Goal: Complete application form

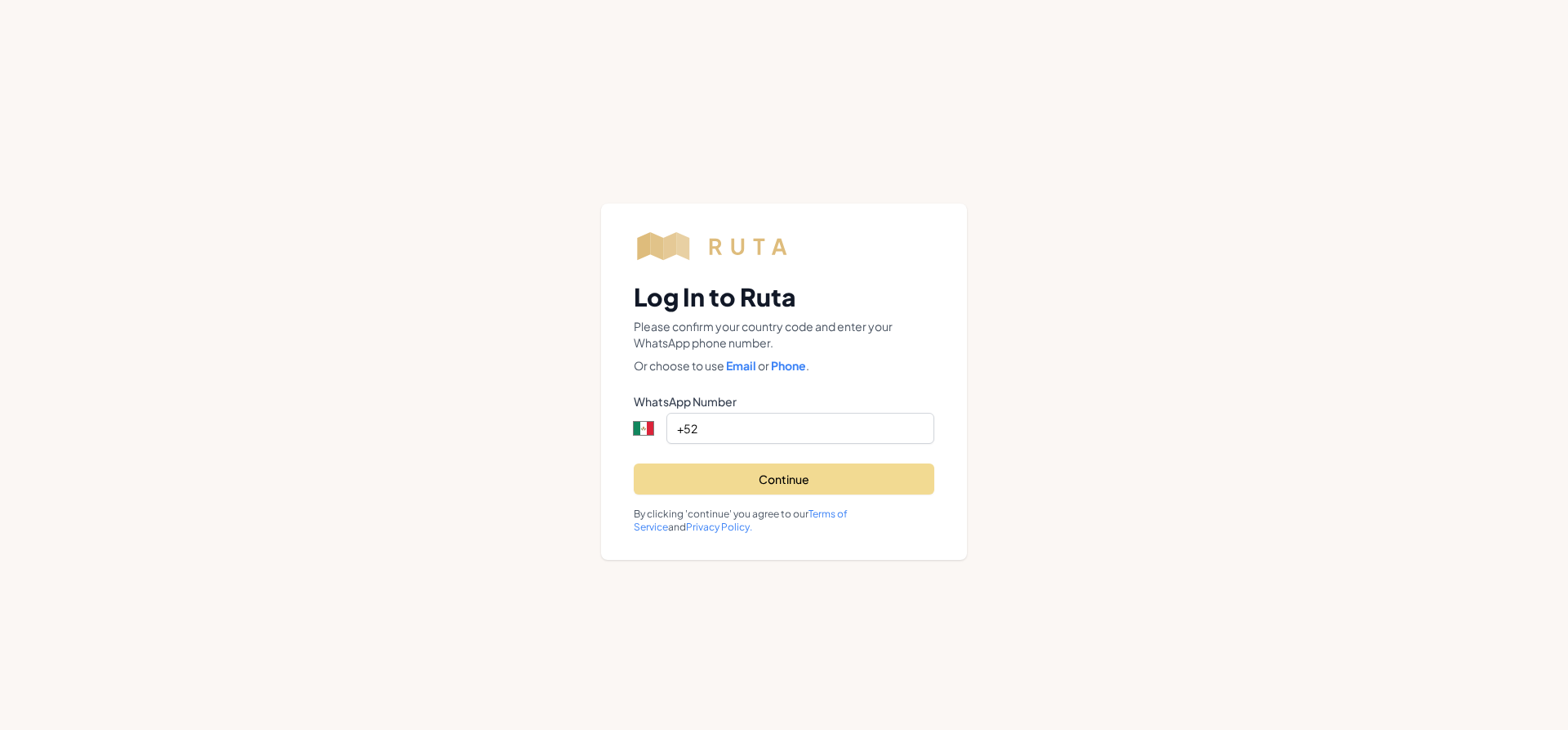
select select "MX"
click at [760, 425] on input "+52" at bounding box center [800, 428] width 268 height 31
paste input "524761560976"
click at [713, 425] on input "[PHONE_NUMBER]" at bounding box center [800, 428] width 268 height 31
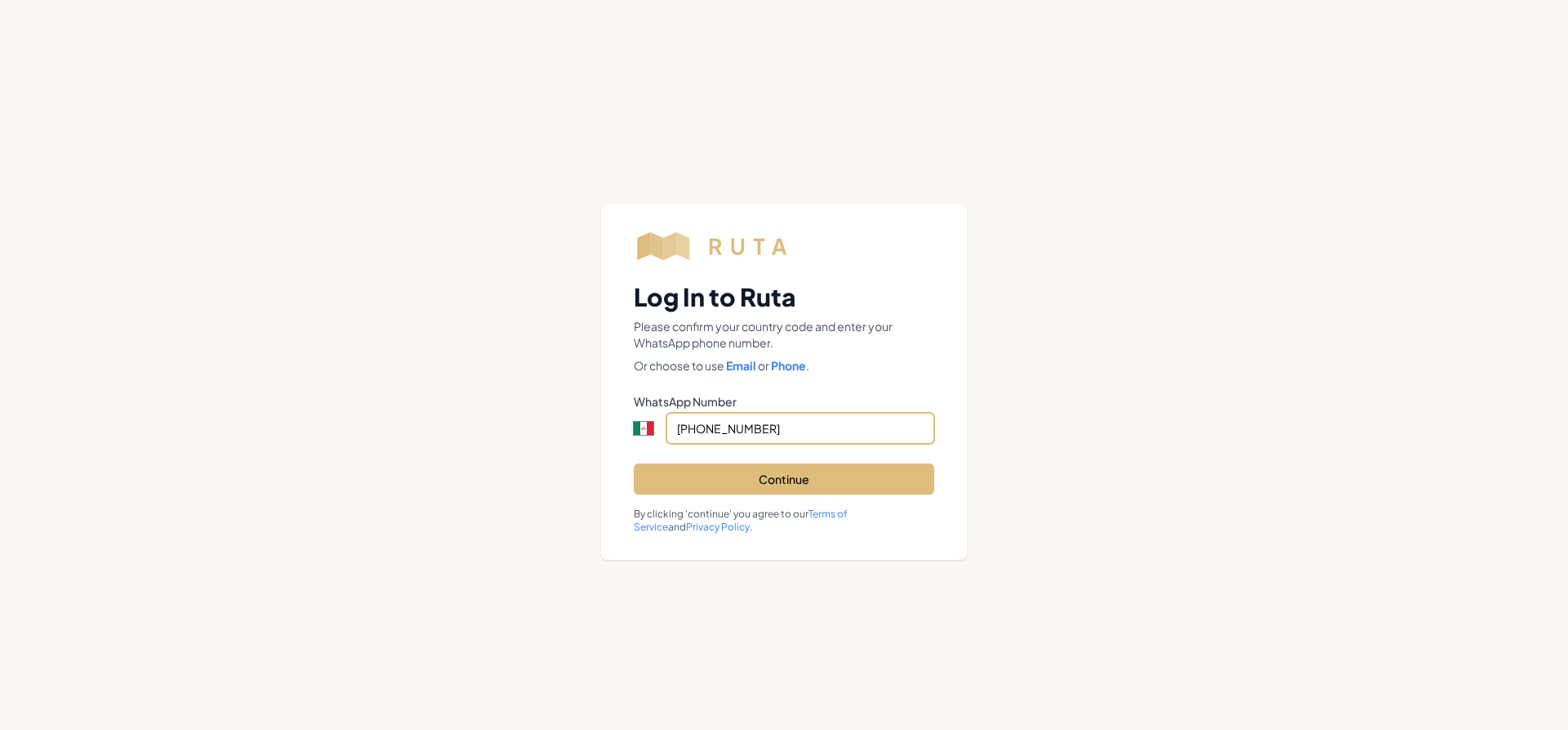
type input "[PHONE_NUMBER]"
click at [768, 482] on button "Continue" at bounding box center [784, 479] width 300 height 31
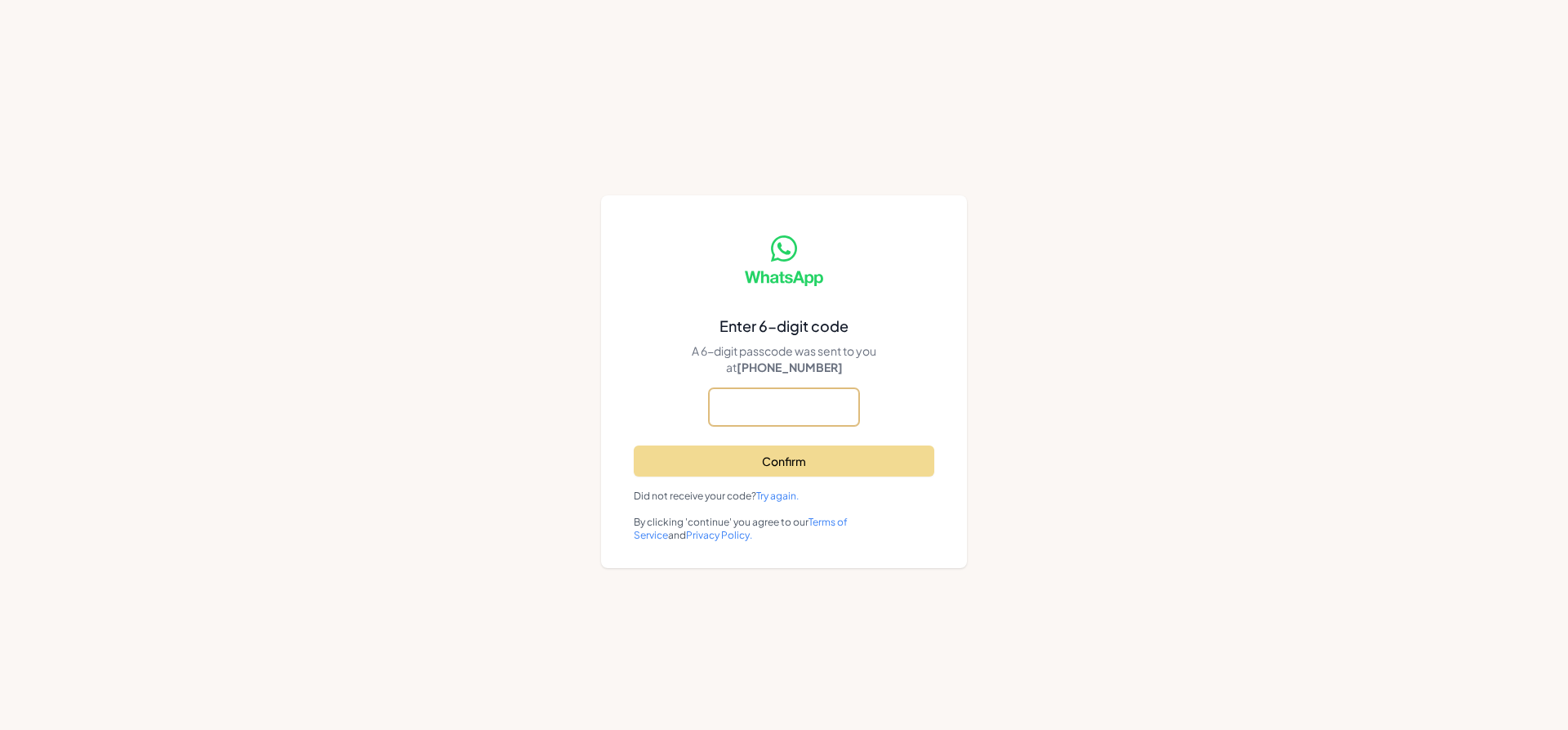
click at [0, 0] on input "text" at bounding box center [0, 0] width 0 height 0
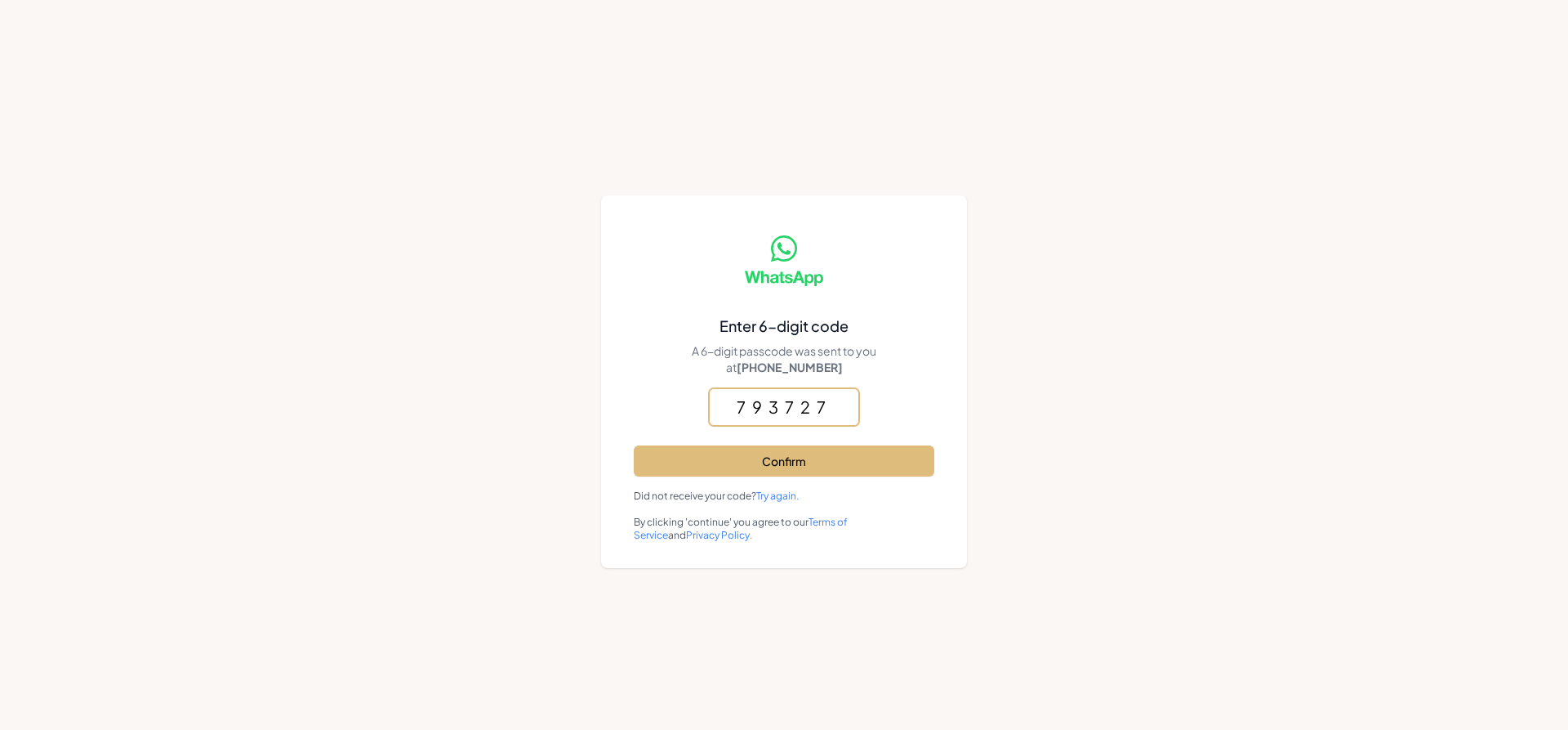
type input "793727"
click at [823, 462] on button "Confirm" at bounding box center [784, 461] width 300 height 31
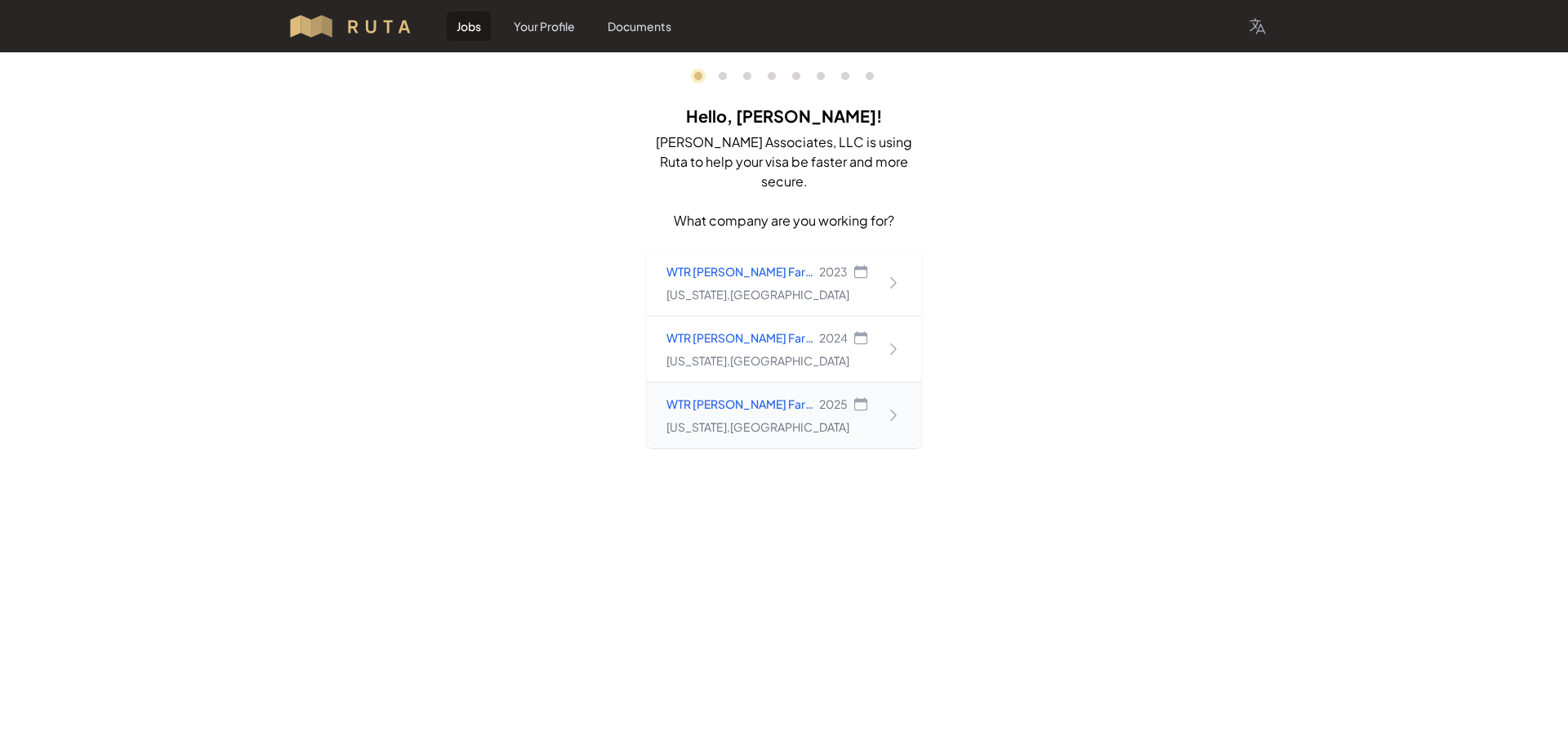
click at [815, 418] on div "[US_STATE] , [GEOGRAPHIC_DATA]" at bounding box center [767, 426] width 203 height 17
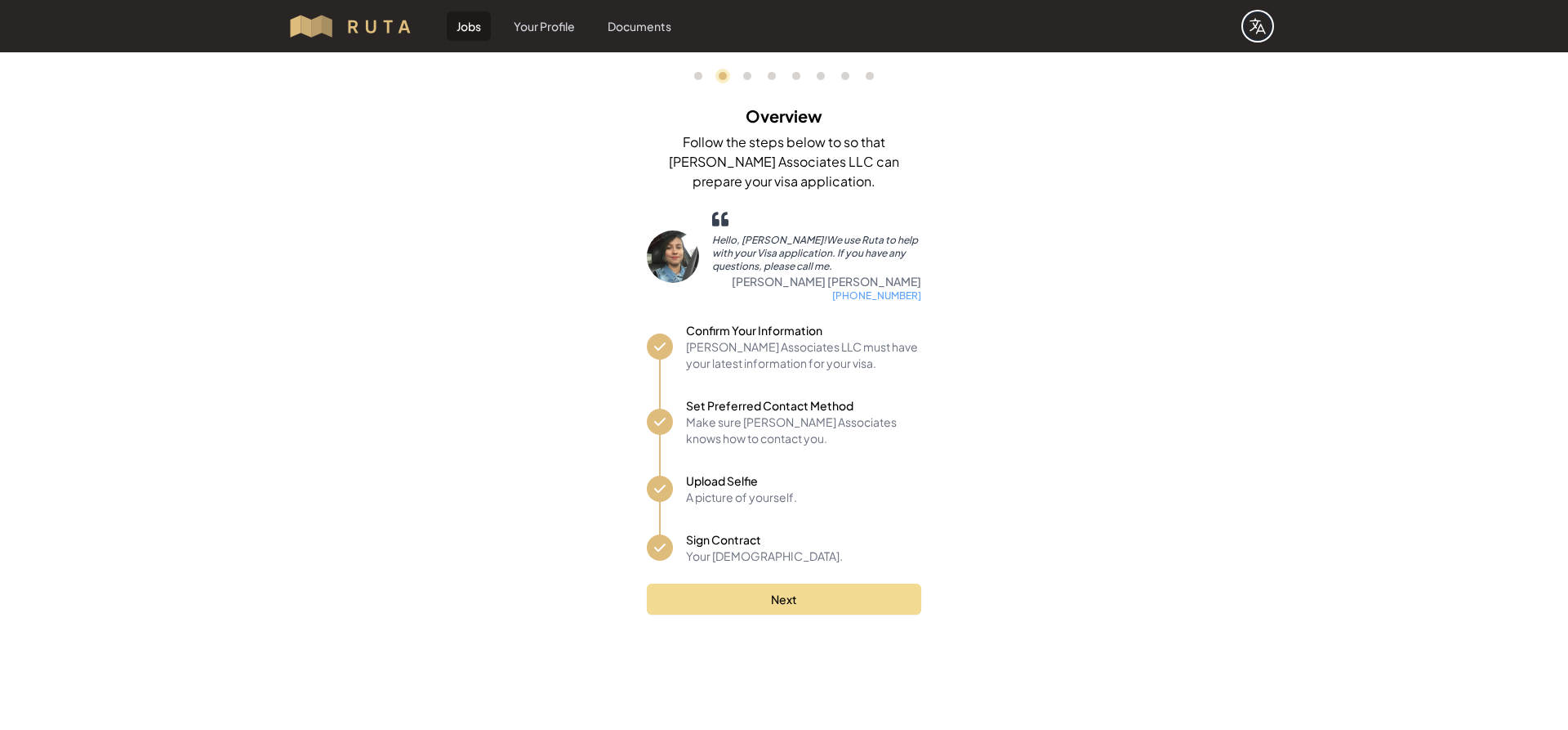
click at [1260, 28] on icon "button" at bounding box center [1258, 26] width 20 height 20
click at [1252, 85] on link "Español" at bounding box center [1236, 94] width 70 height 30
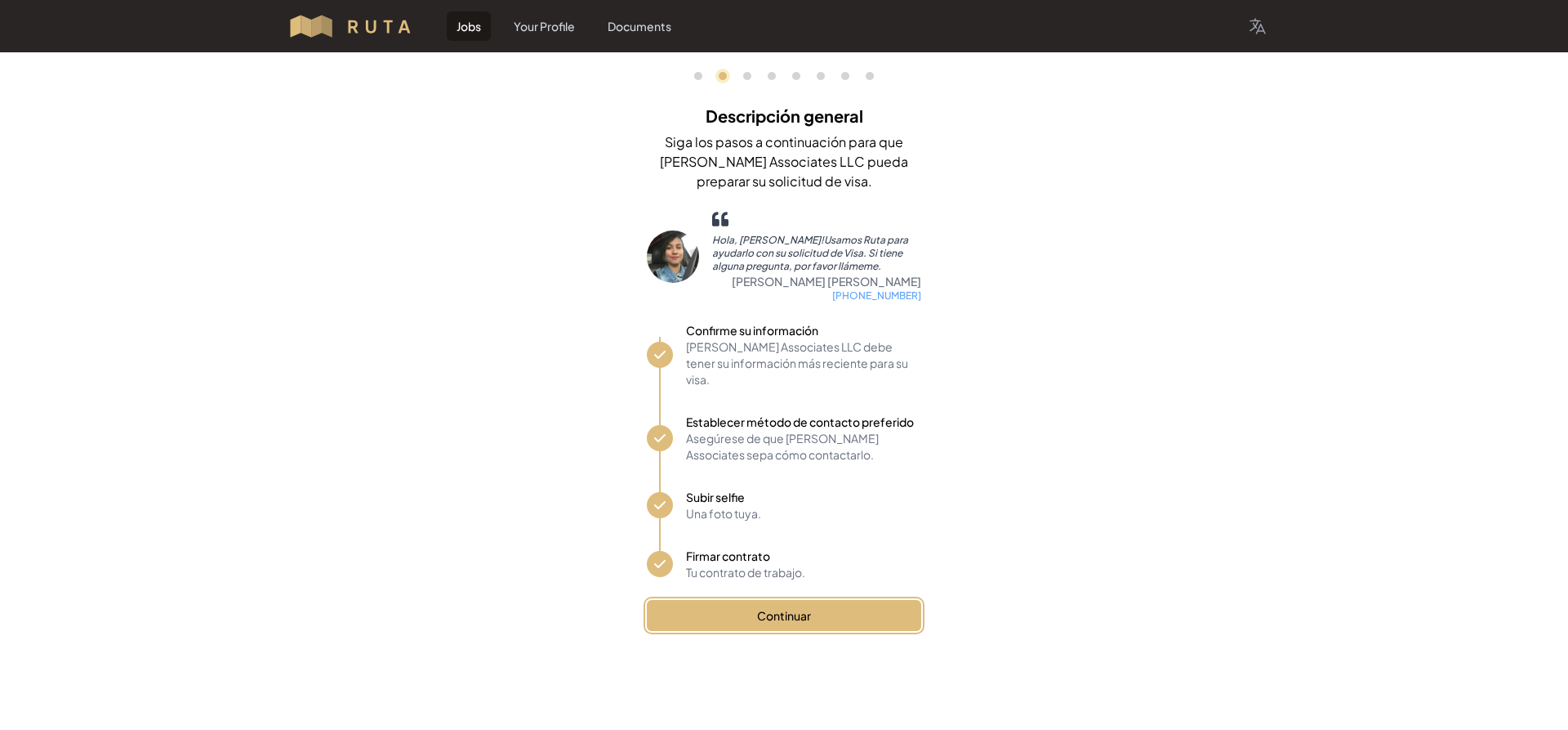
click at [861, 600] on button "Continuar" at bounding box center [784, 616] width 275 height 31
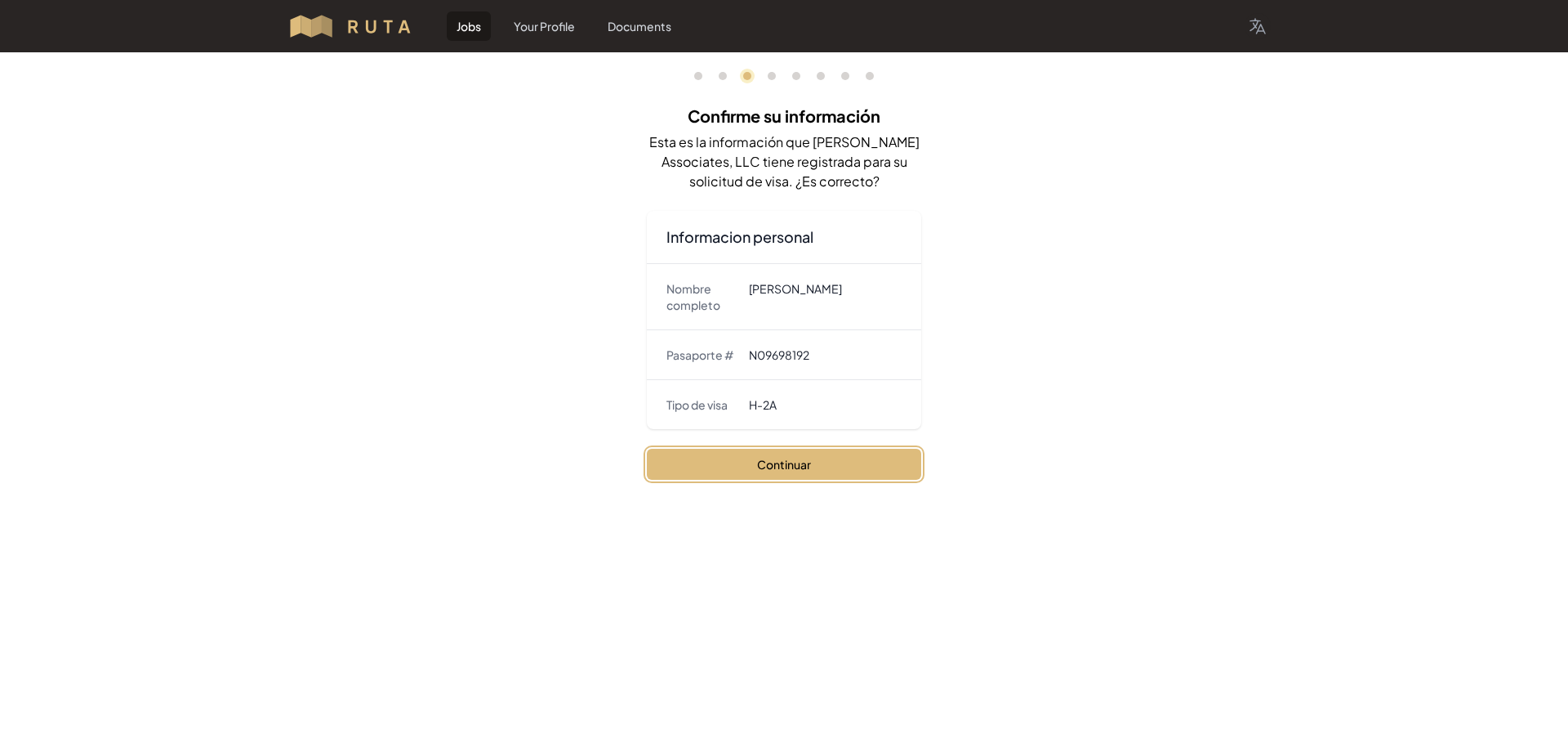
click at [822, 463] on button "Continuar" at bounding box center [784, 464] width 275 height 31
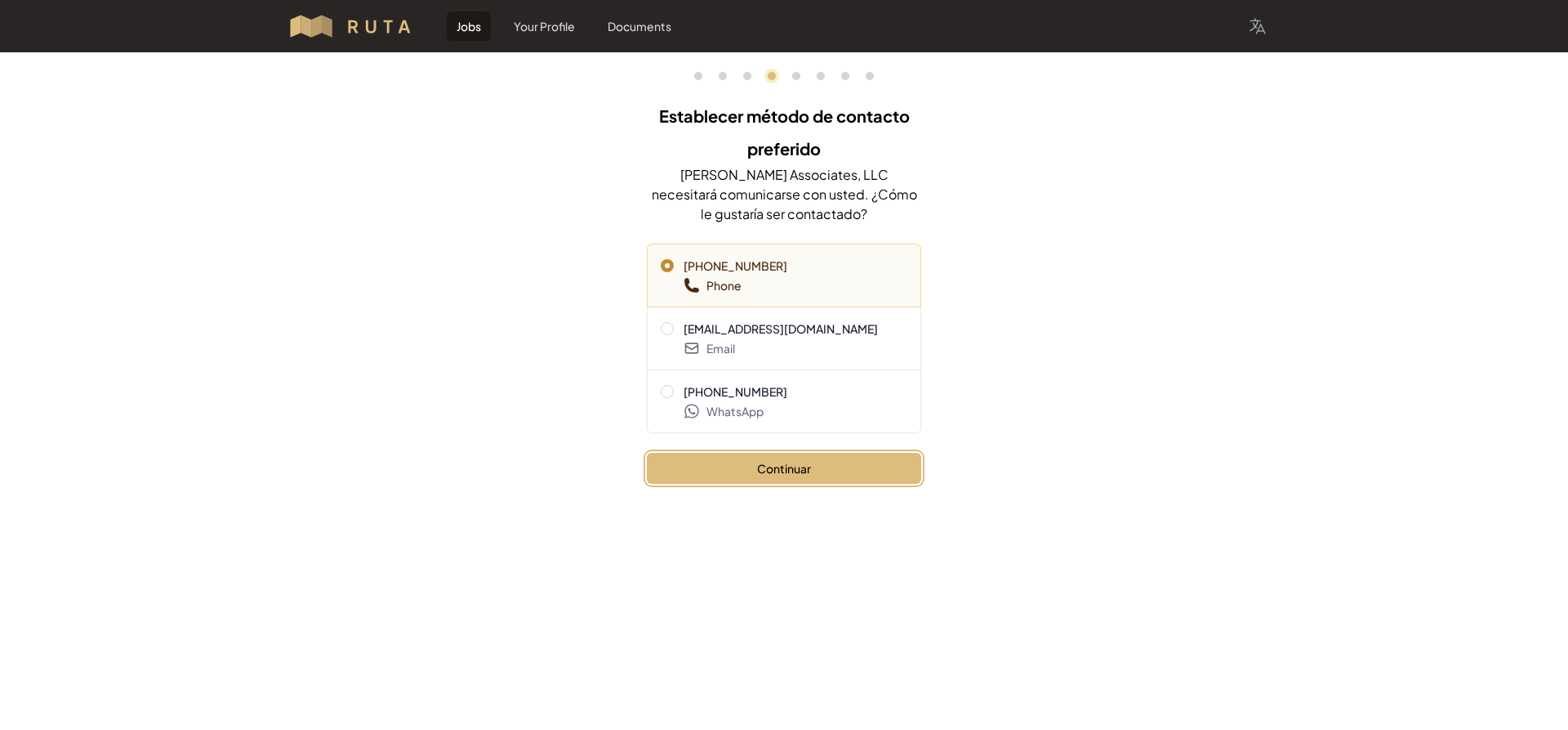
click at [755, 456] on button "Continuar" at bounding box center [784, 468] width 275 height 31
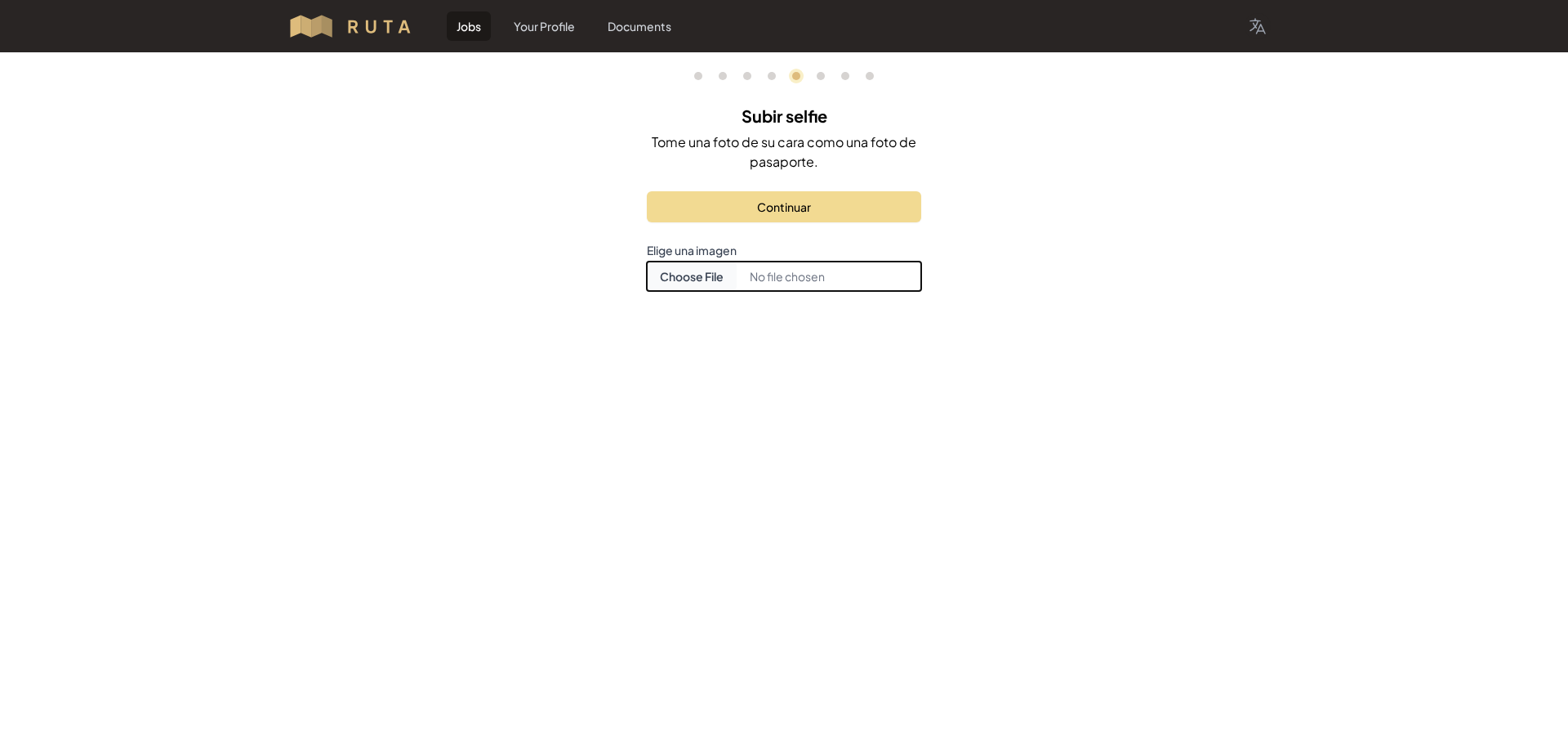
click at [674, 282] on input "Choose document photo" at bounding box center [784, 276] width 275 height 30
type input "C:\fakepath\[PERSON_NAME].jpg"
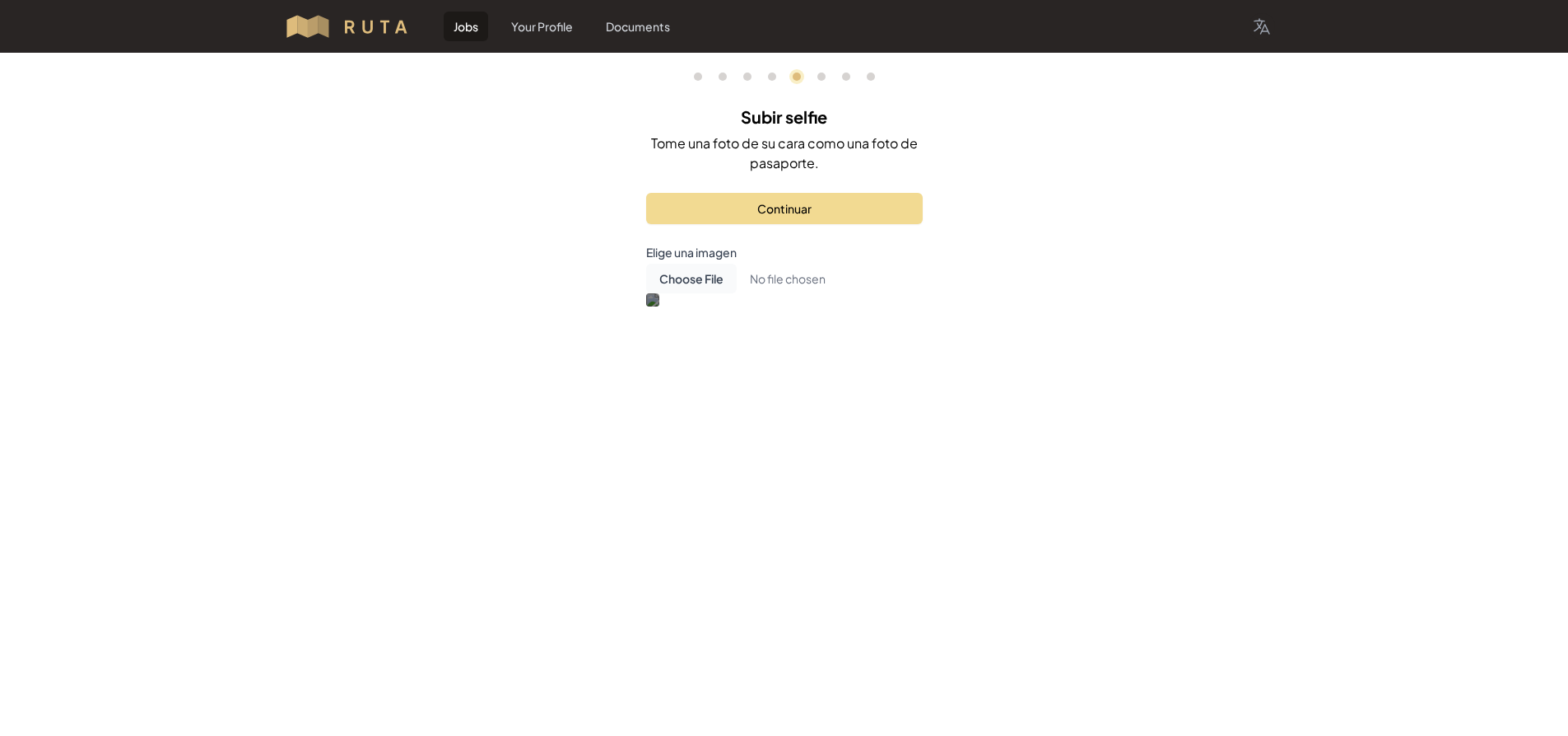
click at [660, 306] on div at bounding box center [653, 300] width 13 height 13
click at [719, 522] on div at bounding box center [798, 535] width 246 height 246
click at [699, 503] on div at bounding box center [810, 546] width 224 height 224
click at [660, 306] on div at bounding box center [653, 300] width 13 height 13
click at [854, 636] on div at bounding box center [778, 569] width 160 height 160
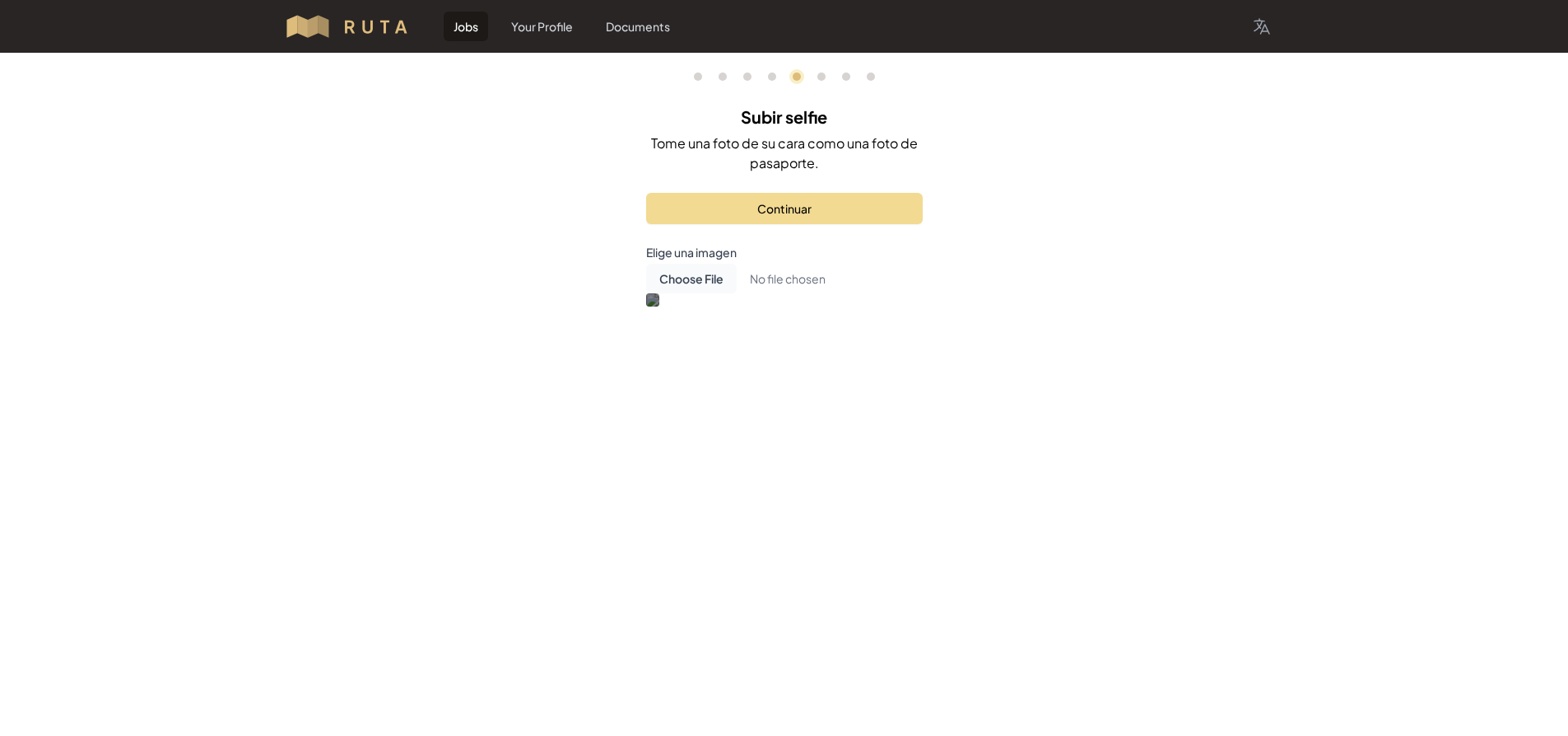
click at [856, 623] on div at bounding box center [783, 572] width 160 height 160
click at [834, 219] on button "Continuar" at bounding box center [785, 209] width 277 height 32
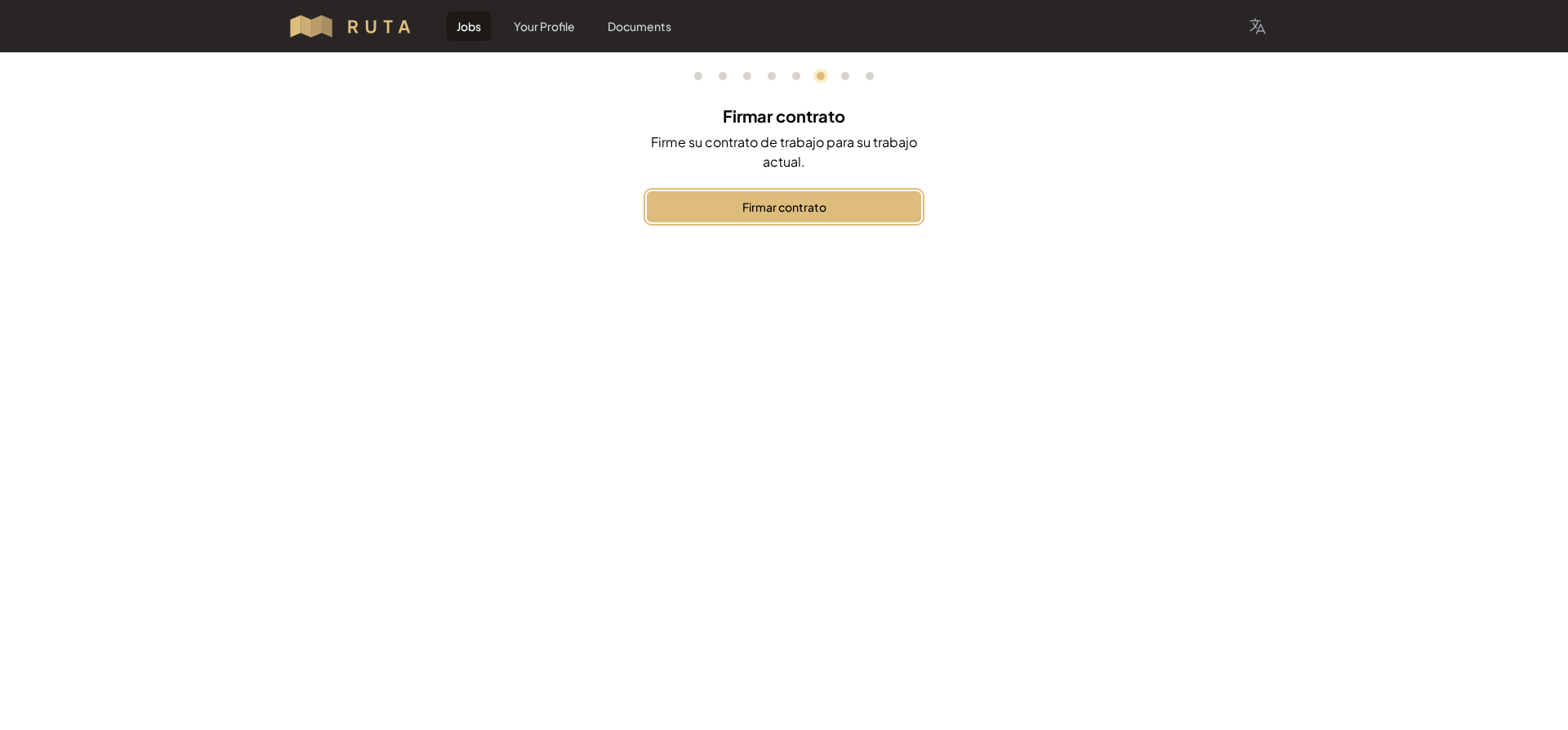
click at [808, 214] on button "Firmar contrato" at bounding box center [784, 207] width 275 height 31
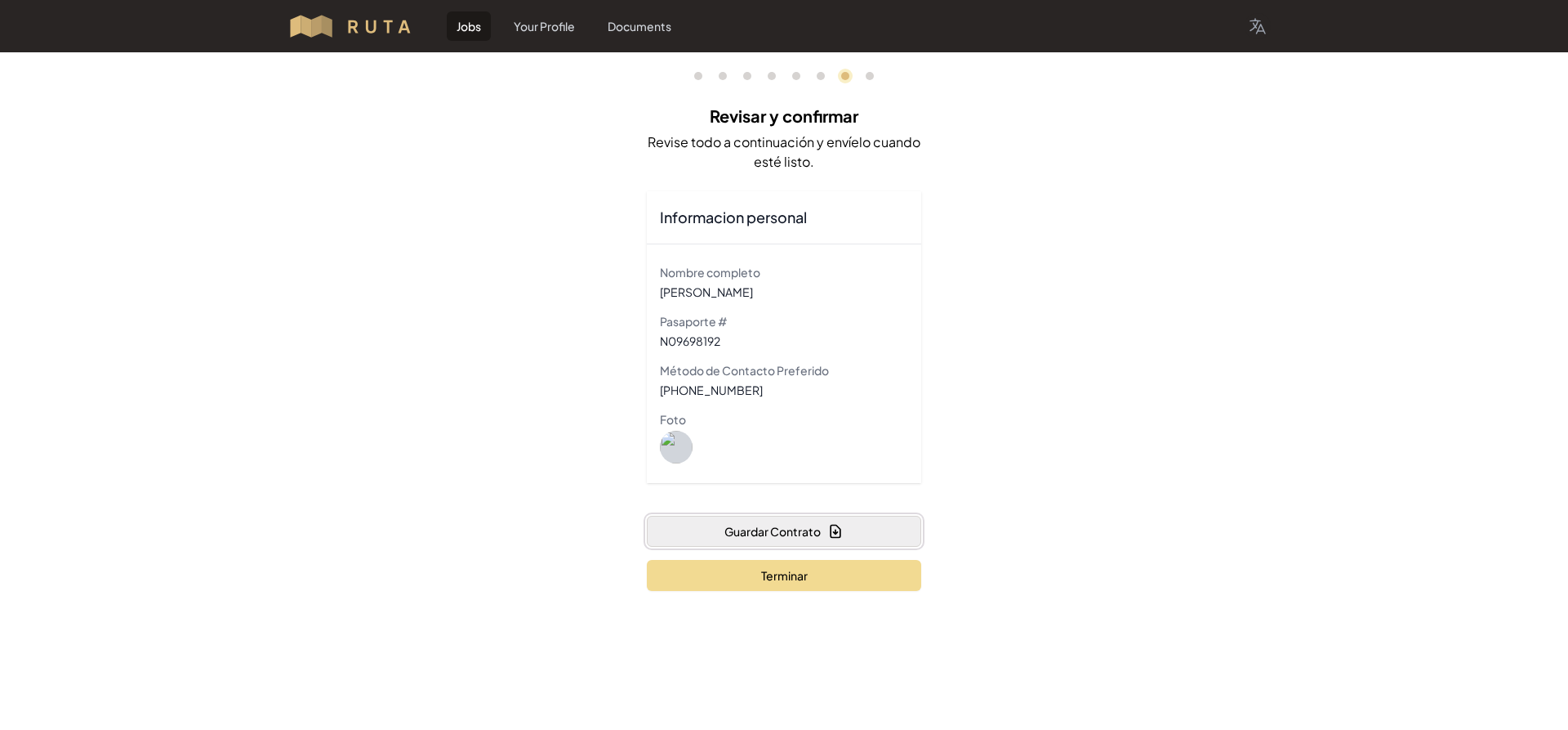
click at [765, 526] on button "Guardar Contrato" at bounding box center [784, 531] width 275 height 31
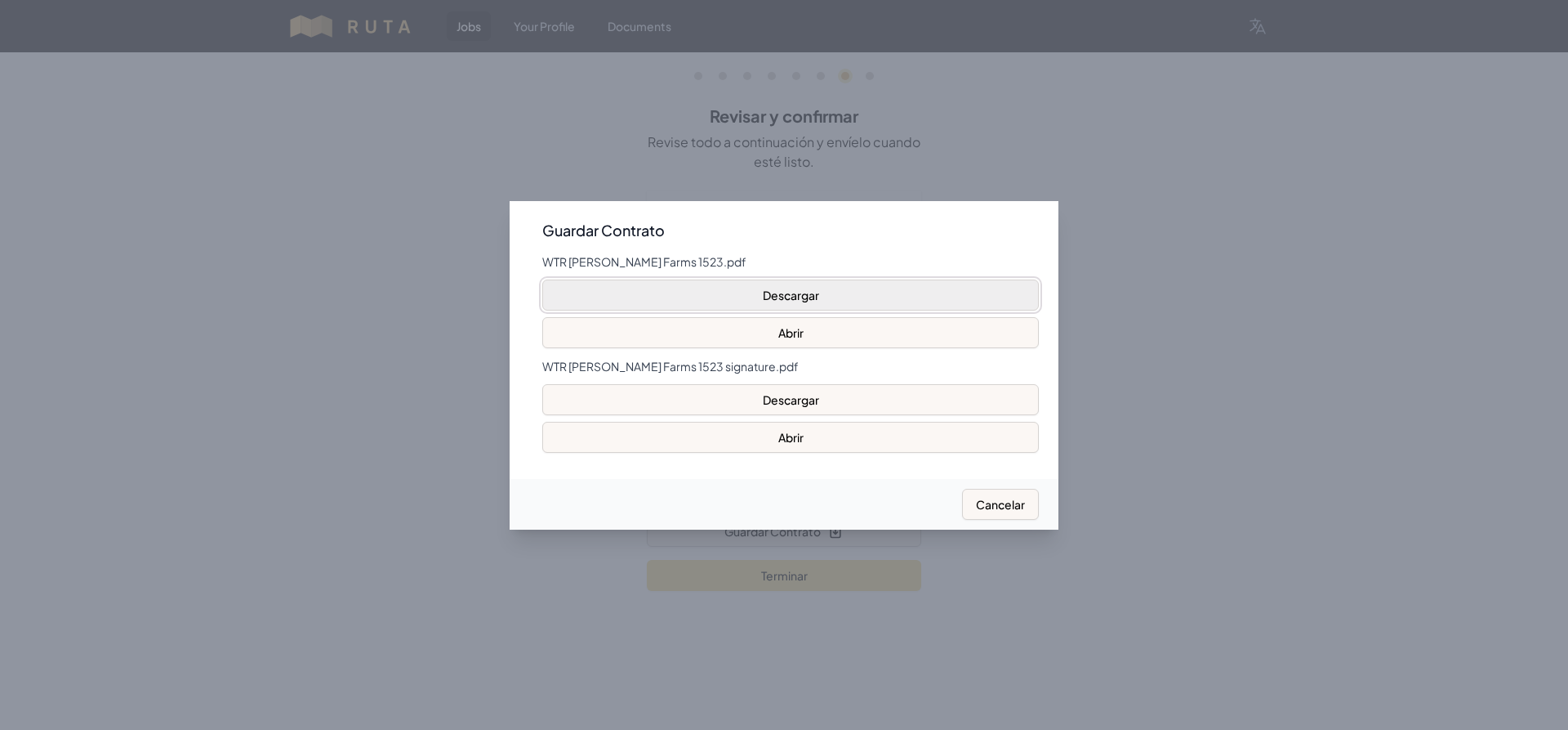
click at [816, 305] on button "Descargar" at bounding box center [790, 295] width 496 height 31
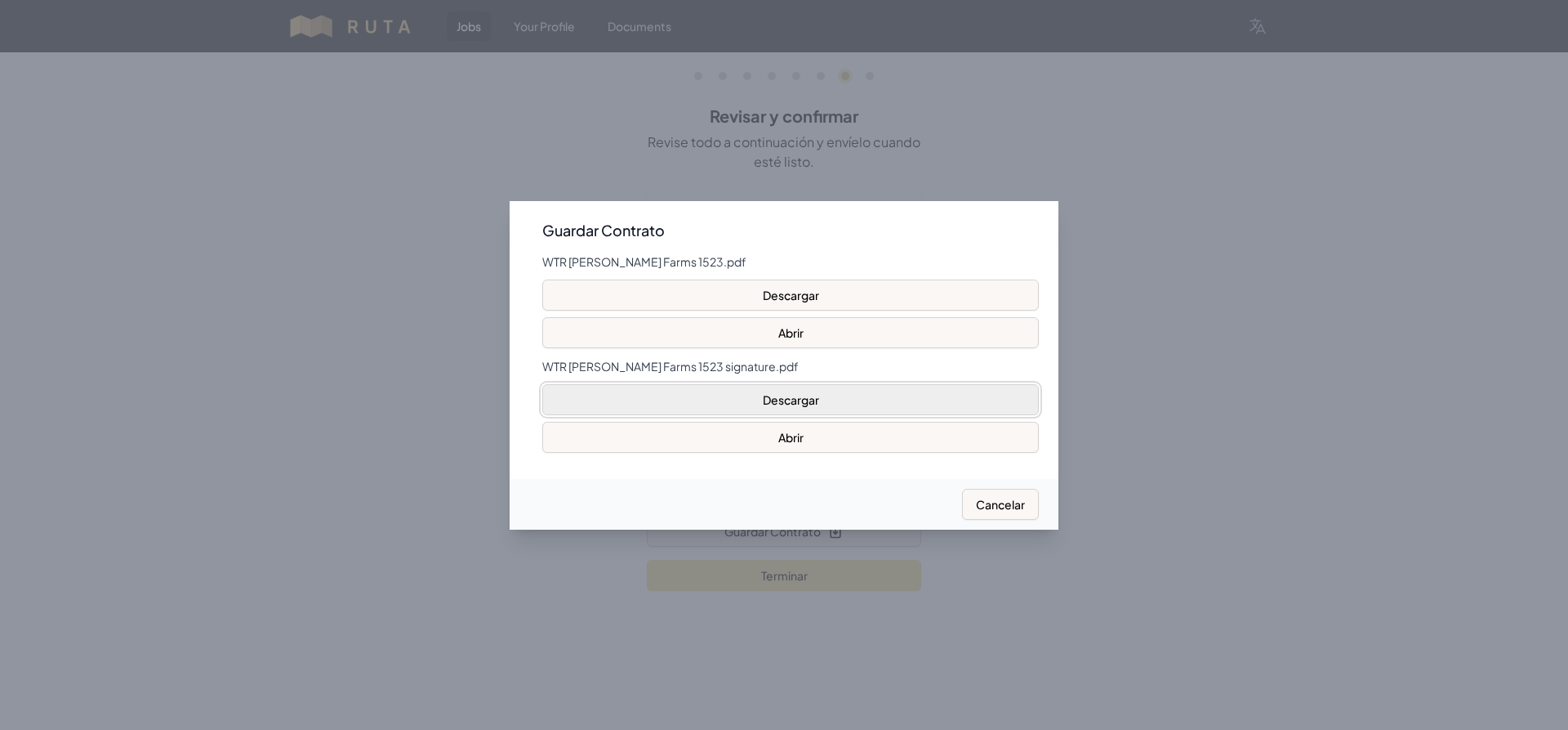
click at [779, 389] on button "Descargar" at bounding box center [790, 400] width 496 height 31
click at [1158, 387] on div at bounding box center [784, 365] width 1568 height 730
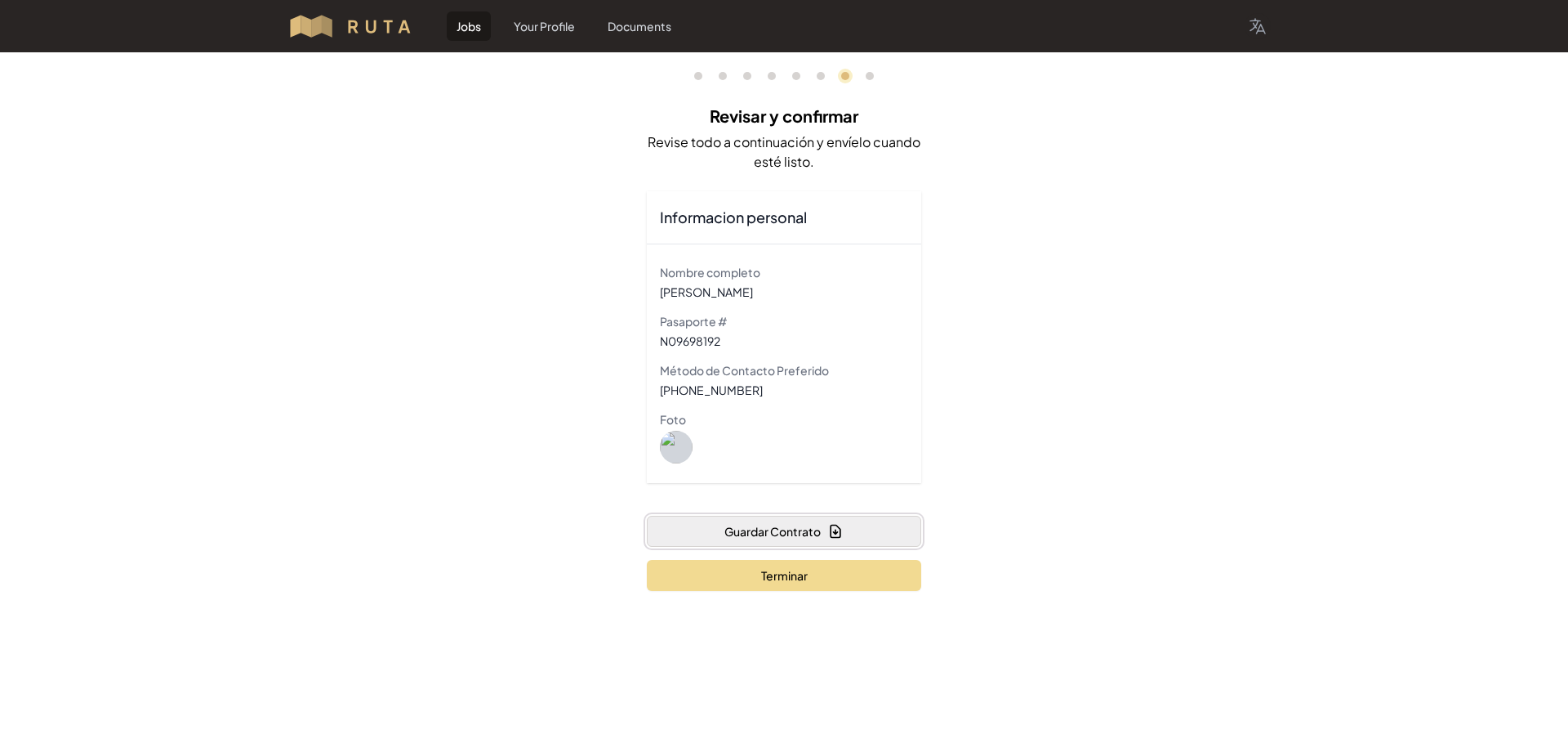
click at [823, 535] on button "Guardar Contrato" at bounding box center [784, 531] width 275 height 31
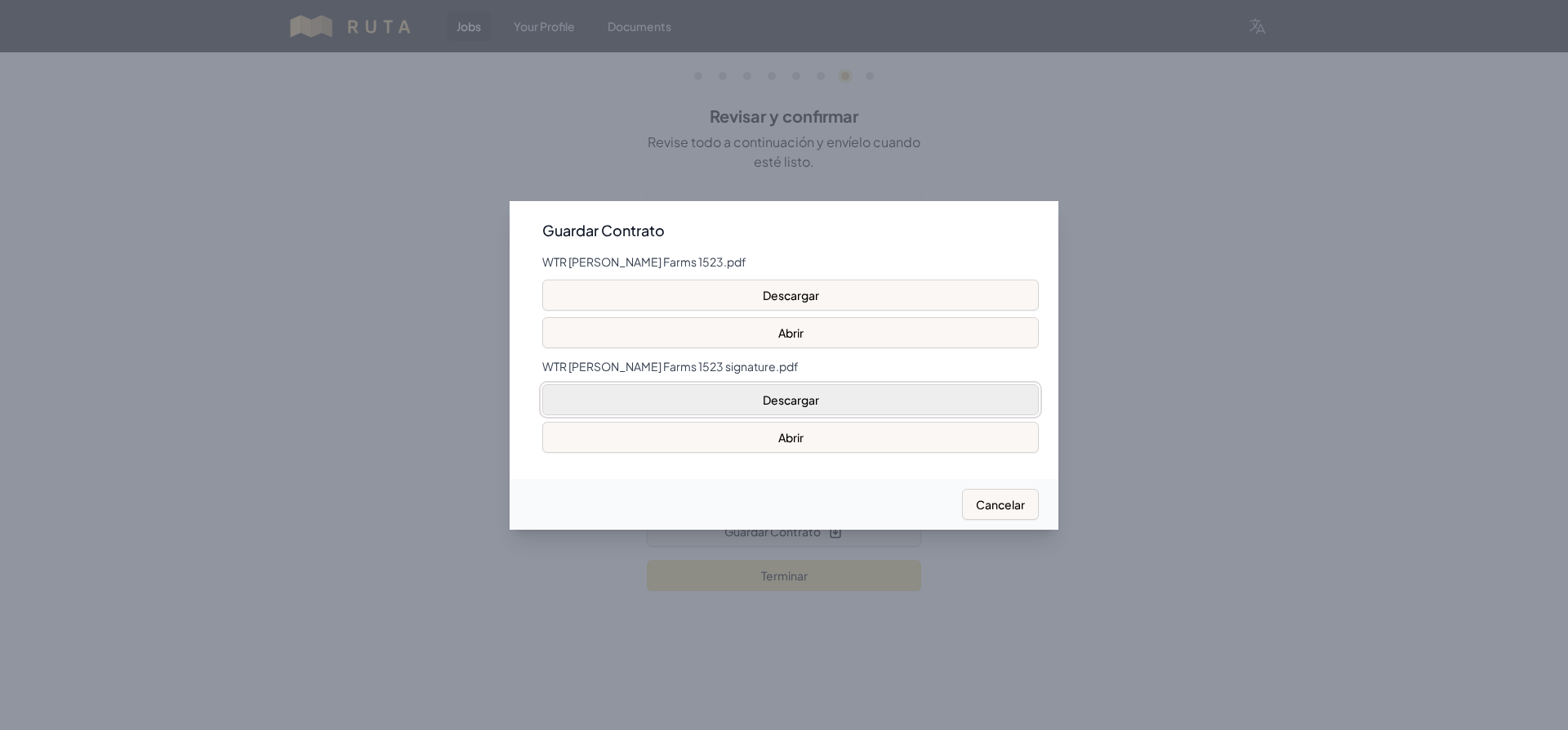
click at [767, 401] on button "Descargar" at bounding box center [790, 400] width 496 height 31
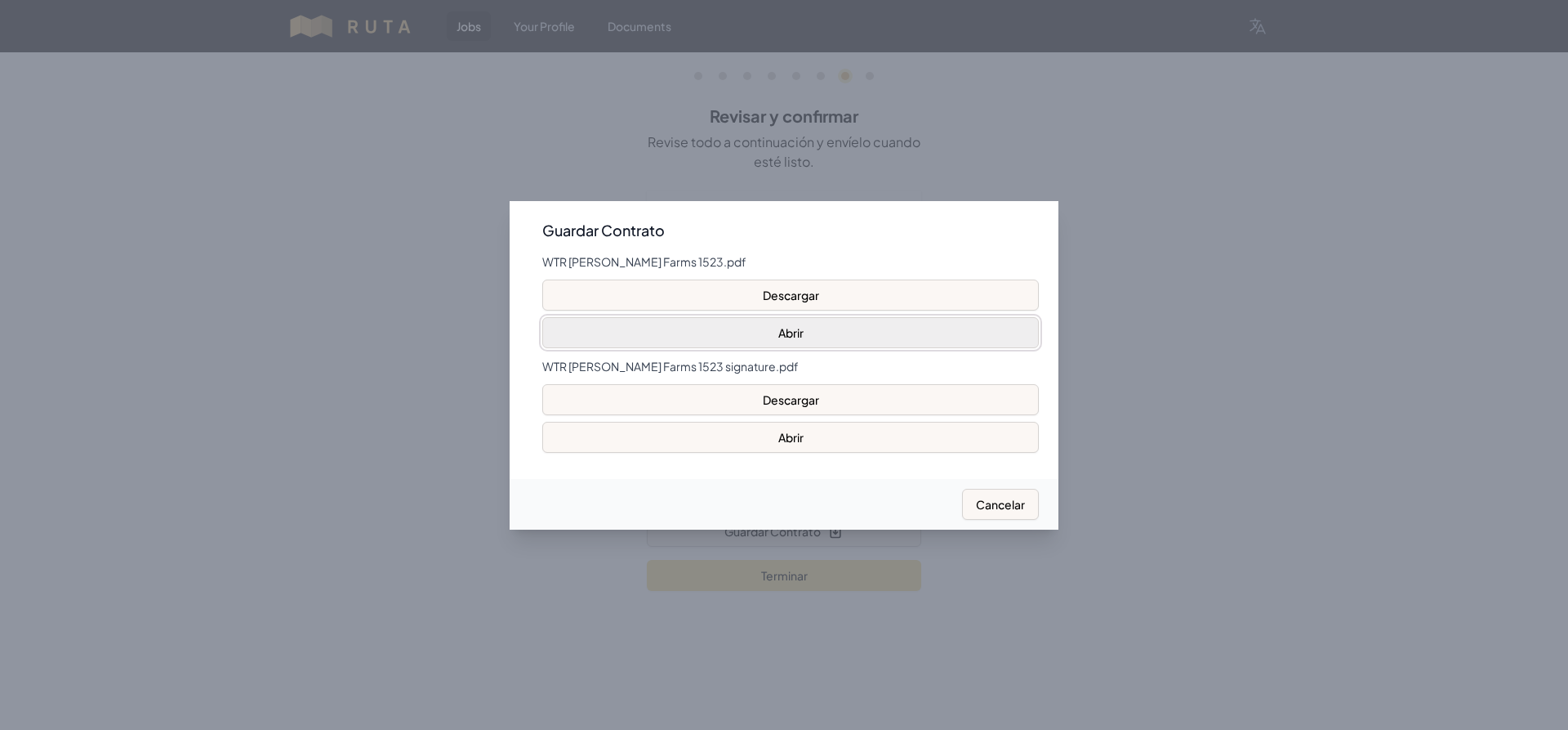
click at [655, 334] on button "Abrir" at bounding box center [790, 333] width 496 height 31
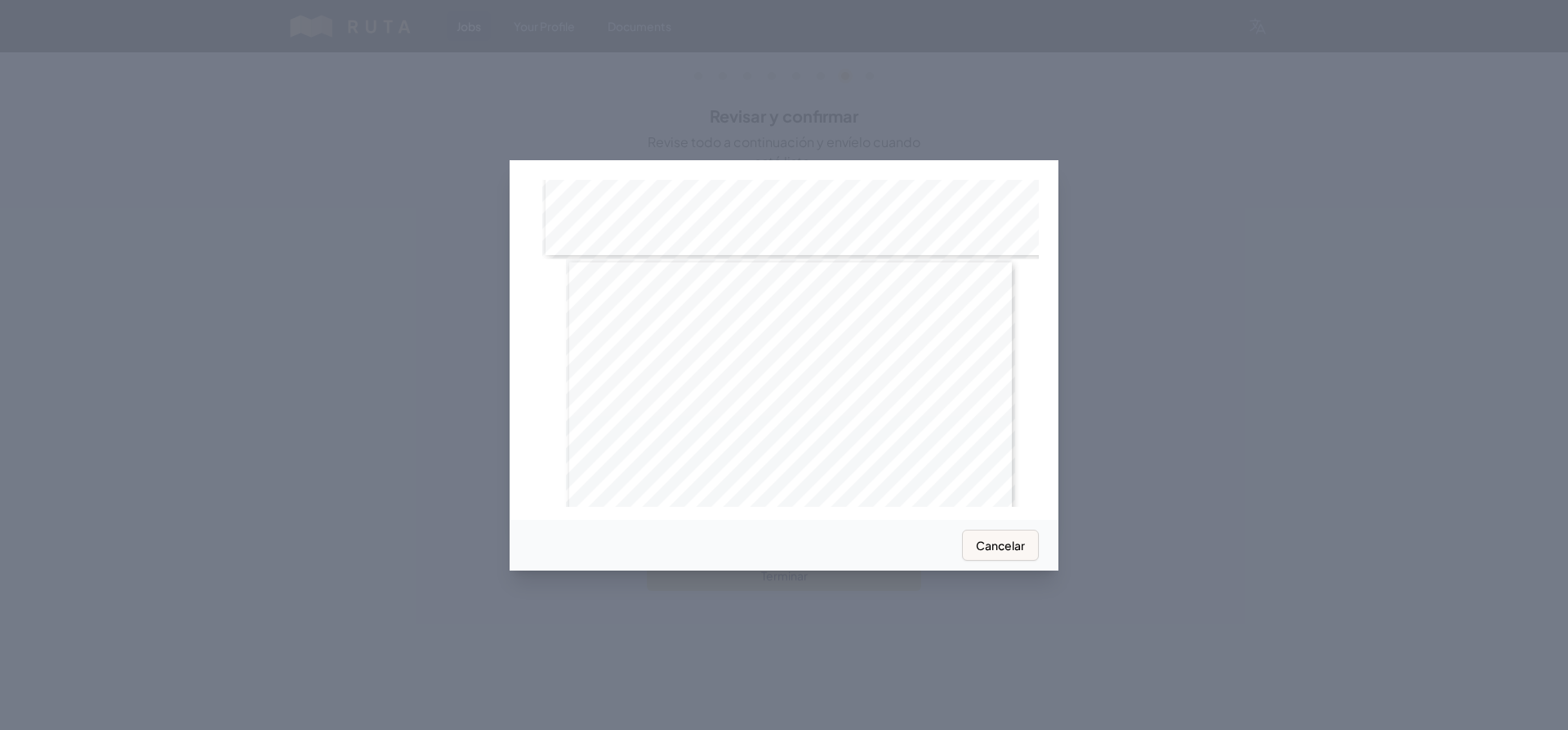
scroll to position [8209, 0]
click at [1067, 227] on div at bounding box center [784, 365] width 1568 height 730
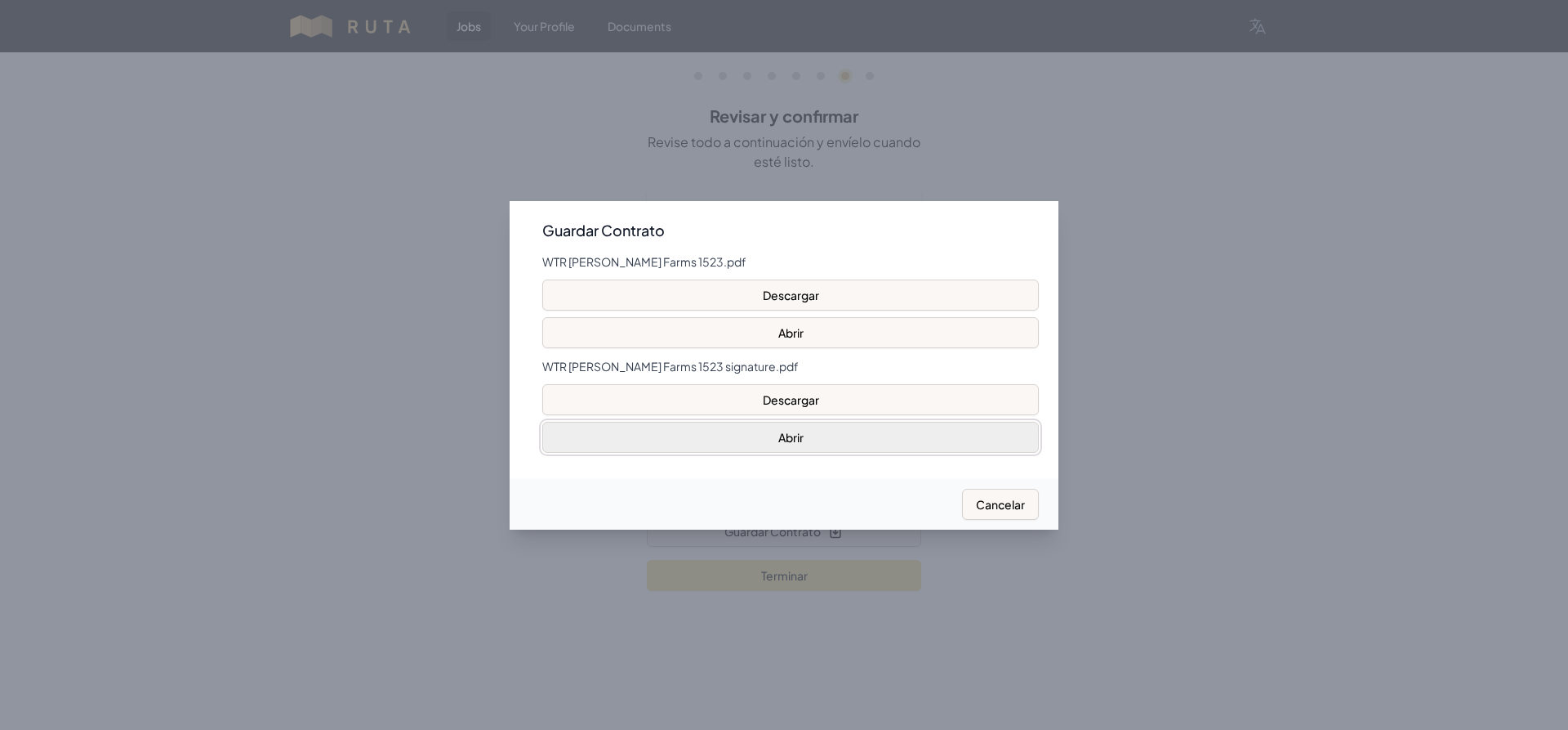
click at [730, 426] on button "Abrir" at bounding box center [790, 437] width 496 height 31
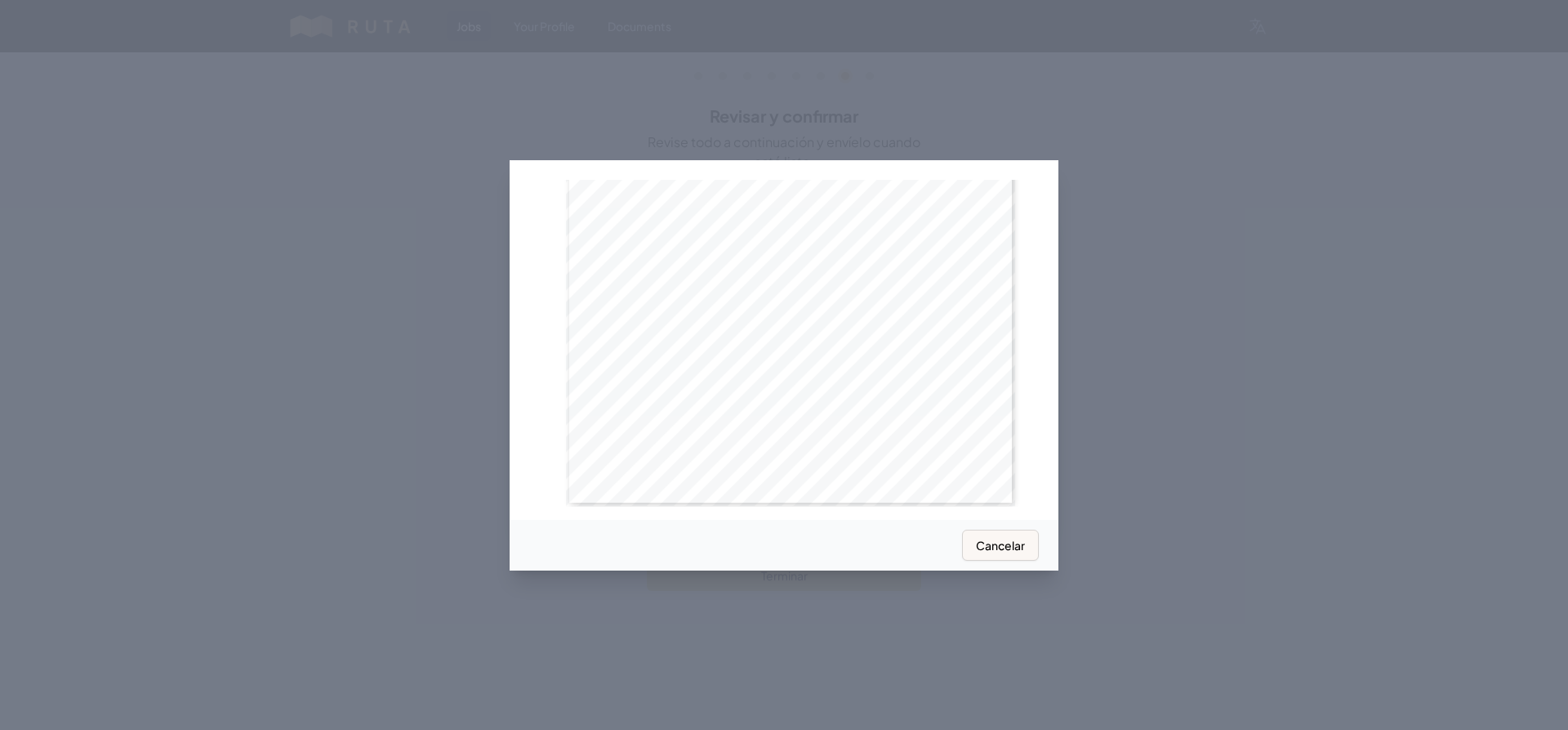
click at [1139, 291] on div at bounding box center [784, 365] width 1568 height 730
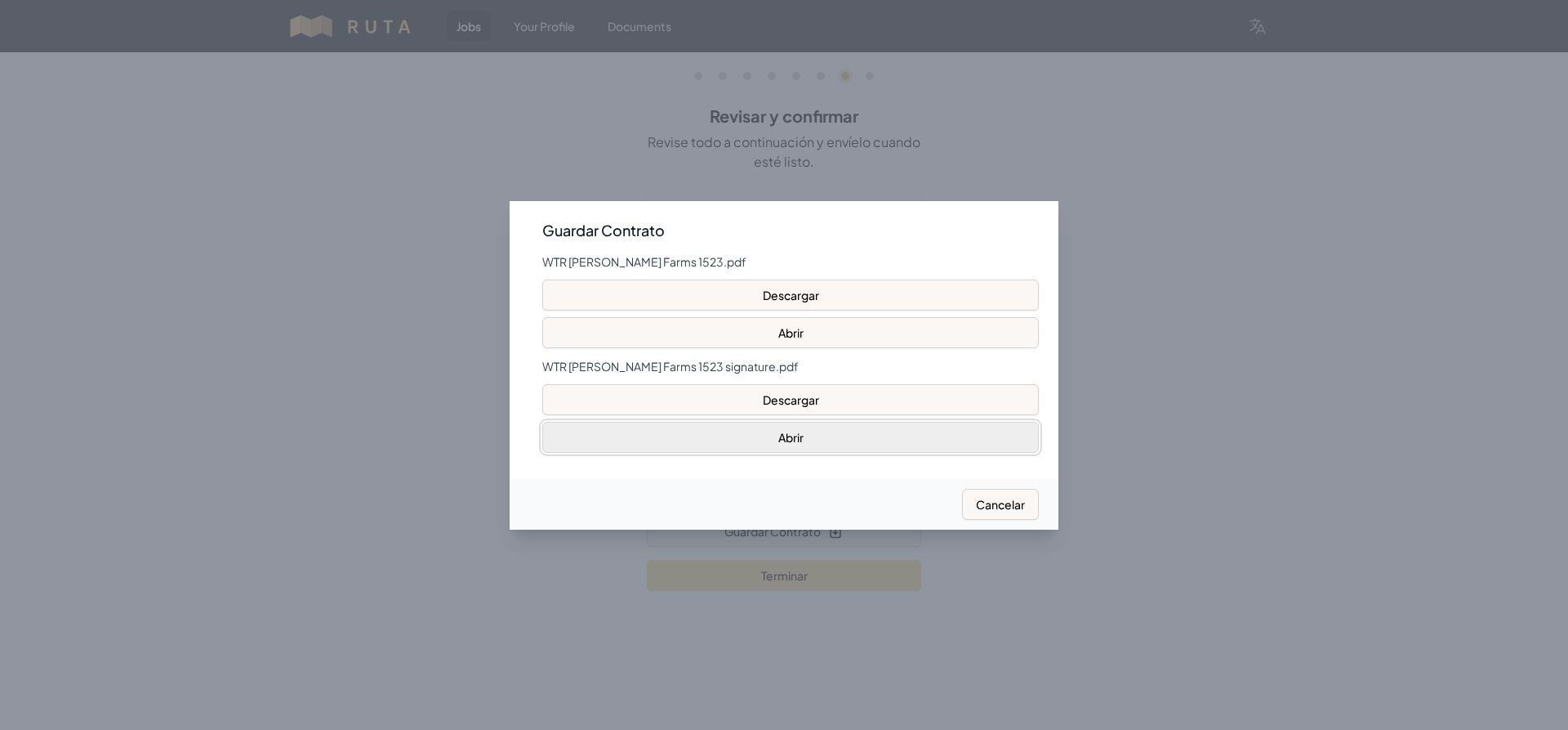
click at [918, 427] on button "Abrir" at bounding box center [790, 437] width 496 height 31
